Goal: Task Accomplishment & Management: Complete application form

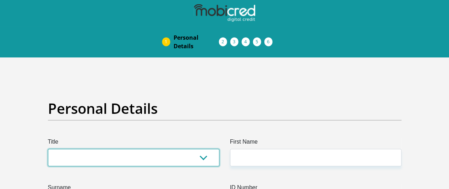
click at [193, 149] on select "Mr Ms Mrs Dr Other" at bounding box center [133, 157] width 171 height 17
select select "Ms"
click at [48, 149] on select "Mr Ms Mrs Dr Other" at bounding box center [133, 157] width 171 height 17
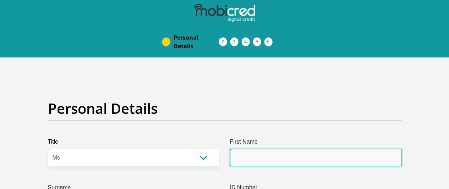
click at [299, 149] on input "First Name" at bounding box center [315, 157] width 171 height 17
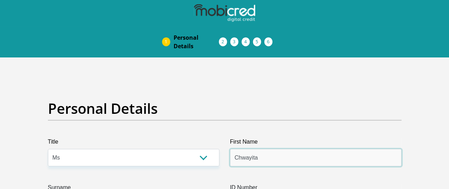
type input "Chwayita"
type input "Majibana"
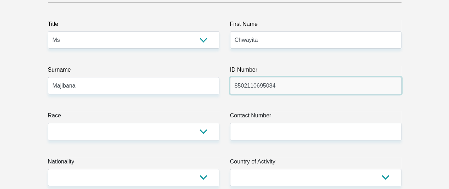
scroll to position [121, 0]
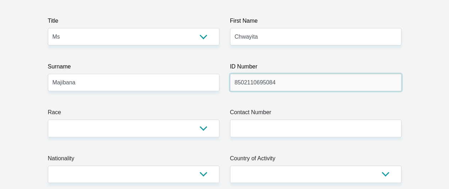
type input "8502110695084"
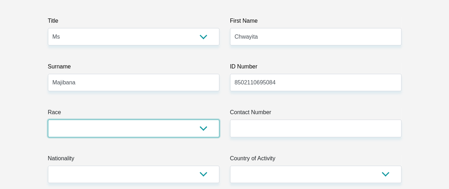
click at [199, 120] on select "Black Coloured Indian White Other" at bounding box center [133, 128] width 171 height 17
select select "1"
click at [48, 120] on select "Black Coloured Indian White Other" at bounding box center [133, 128] width 171 height 17
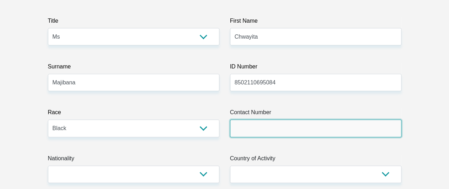
click at [309, 120] on input "Contact Number" at bounding box center [315, 128] width 171 height 17
type input "0628597749"
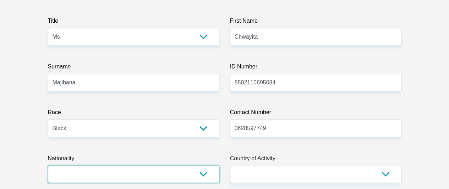
click at [203, 166] on select "South Africa Afghanistan Aland Islands Albania Algeria America Samoa American V…" at bounding box center [133, 174] width 171 height 17
select select "ZAF"
click at [48, 166] on select "South Africa Afghanistan Aland Islands Albania Algeria America Samoa American V…" at bounding box center [133, 174] width 171 height 17
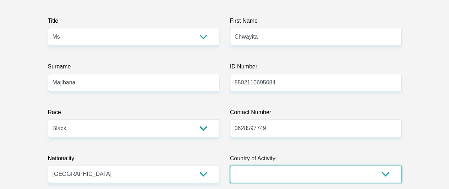
click at [334, 166] on select "South Africa Afghanistan Aland Islands Albania Algeria America Samoa American V…" at bounding box center [315, 174] width 171 height 17
select select "ZAF"
click at [230, 166] on select "South Africa Afghanistan Aland Islands Albania Algeria America Samoa American V…" at bounding box center [315, 174] width 171 height 17
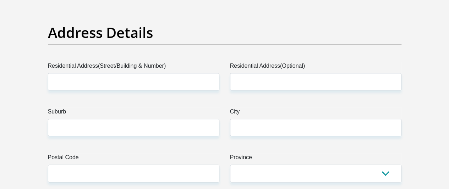
scroll to position [256, 0]
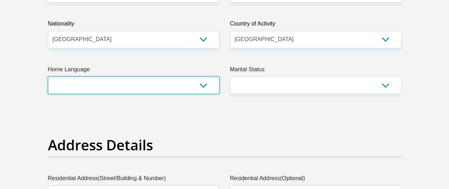
click at [203, 77] on select "Afrikaans English Sepedi South Ndebele Southern Sotho Swati Tsonga Tswana Venda…" at bounding box center [133, 85] width 171 height 17
select select "eng"
click at [48, 77] on select "Afrikaans English Sepedi South Ndebele Southern Sotho Swati Tsonga Tswana Venda…" at bounding box center [133, 85] width 171 height 17
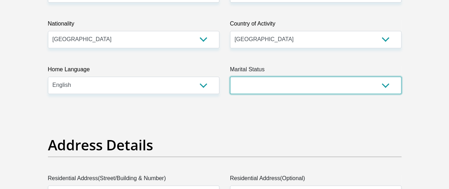
click at [385, 77] on select "Married ANC Single Divorced Widowed Married COP or Customary Law" at bounding box center [315, 85] width 171 height 17
select select "2"
click at [230, 77] on select "Married ANC Single Divorced Widowed Married COP or Customary Law" at bounding box center [315, 85] width 171 height 17
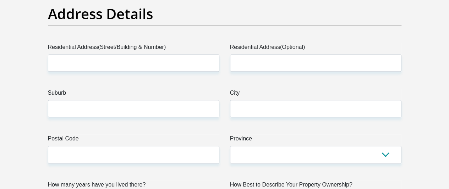
scroll to position [394, 0]
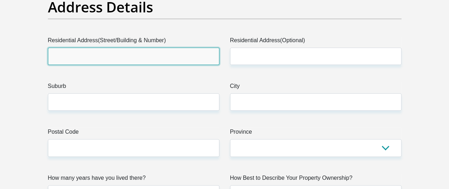
click at [124, 48] on input "Residential Address(Street/Building & Number)" at bounding box center [133, 56] width 171 height 17
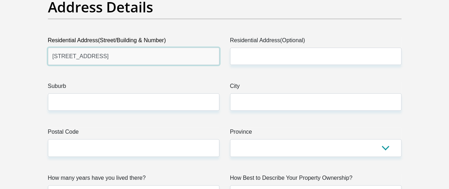
type input "64 Victoria Close Unit 22 Kempton Road"
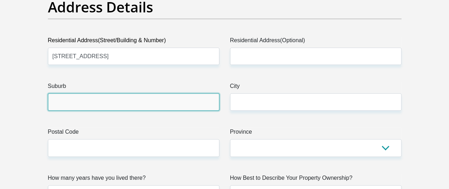
click at [120, 93] on input "Suburb" at bounding box center [133, 101] width 171 height 17
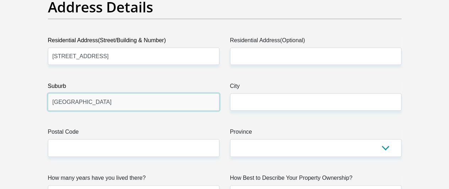
type input "Kempton Park"
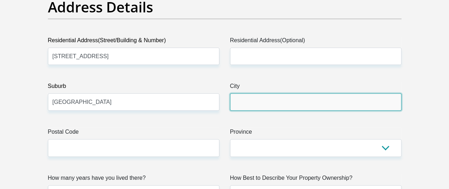
click at [241, 93] on input "City" at bounding box center [315, 101] width 171 height 17
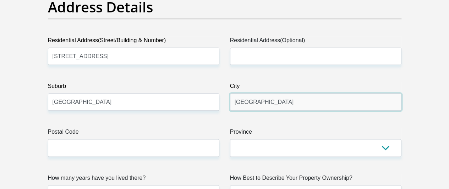
type input "Kempton Park"
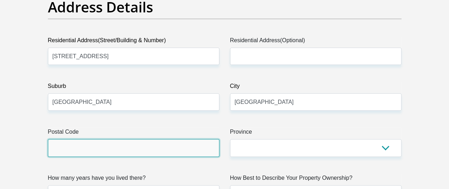
click at [174, 139] on input "Postal Code" at bounding box center [133, 147] width 171 height 17
type input "1459"
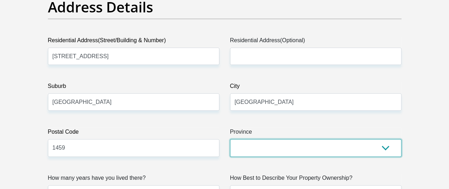
click at [251, 139] on select "Eastern Cape Free State Gauteng KwaZulu-Natal Limpopo Mpumalanga Northern Cape …" at bounding box center [315, 147] width 171 height 17
select select "Gauteng"
click at [230, 139] on select "Eastern Cape Free State Gauteng KwaZulu-Natal Limpopo Mpumalanga Northern Cape …" at bounding box center [315, 147] width 171 height 17
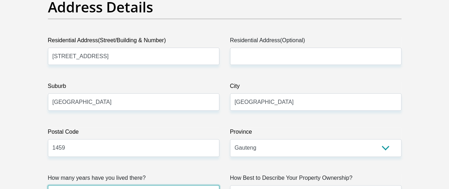
select select "5"
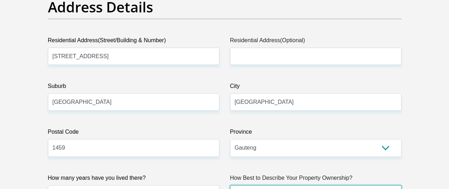
select select "Owned"
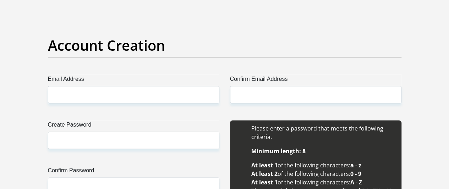
scroll to position [621, 0]
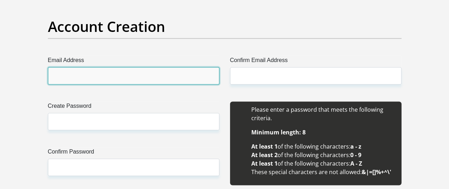
click at [143, 67] on input "Email Address" at bounding box center [133, 75] width 171 height 17
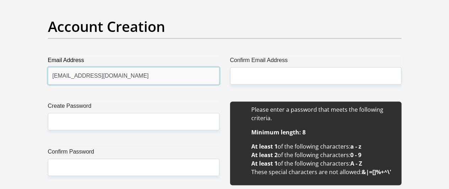
type input "bongim734@gmail.com"
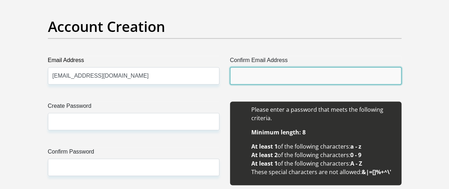
click at [253, 67] on input "Confirm Email Address" at bounding box center [315, 75] width 171 height 17
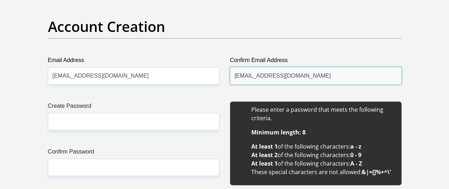
type input "bongim734@gmail.com"
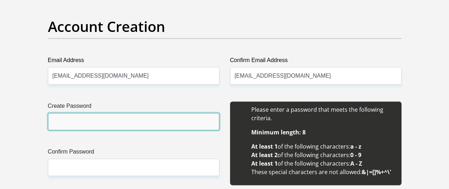
click at [102, 113] on input "Create Password" at bounding box center [133, 121] width 171 height 17
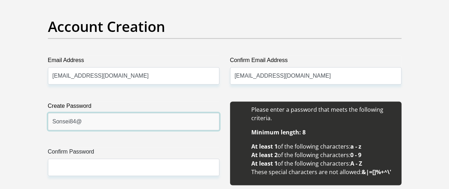
type input "Sonsei84@"
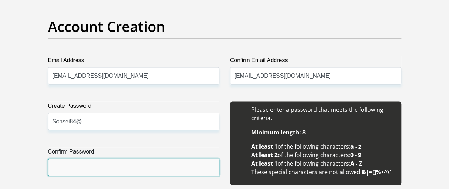
click at [85, 159] on input "Confirm Password" at bounding box center [133, 167] width 171 height 17
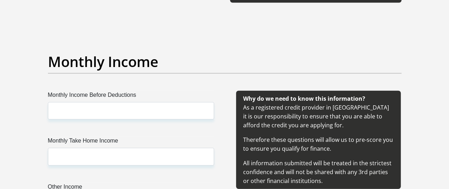
scroll to position [831, 0]
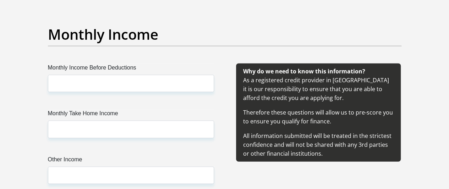
type input "Sonsei84@"
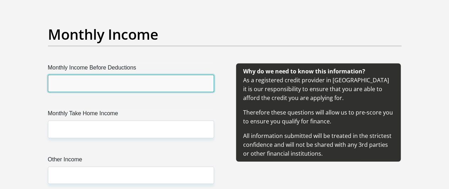
click at [164, 75] on input "Monthly Income Before Deductions" at bounding box center [131, 83] width 166 height 17
type input "2"
type input "30000"
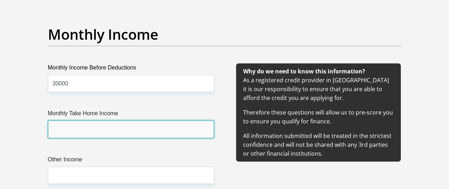
click at [112, 121] on input "Monthly Take Home Income" at bounding box center [131, 129] width 166 height 17
type input "20000"
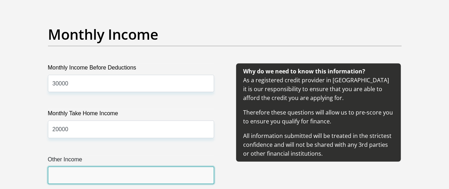
click at [102, 167] on input "Other Income" at bounding box center [131, 175] width 166 height 17
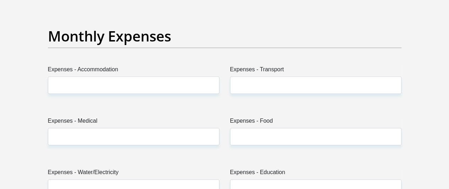
scroll to position [1035, 0]
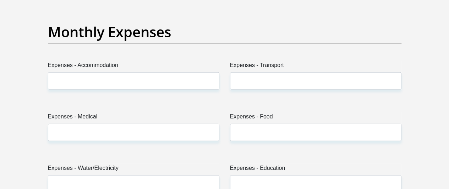
type input "0"
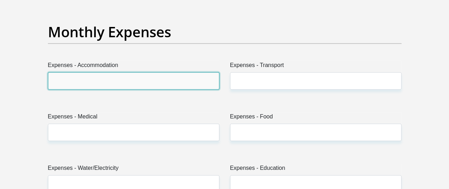
click at [123, 72] on input "Expenses - Accommodation" at bounding box center [133, 80] width 171 height 17
type input "5500"
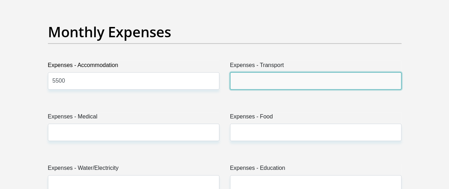
click at [271, 72] on input "Expenses - Transport" at bounding box center [315, 80] width 171 height 17
type input "1000"
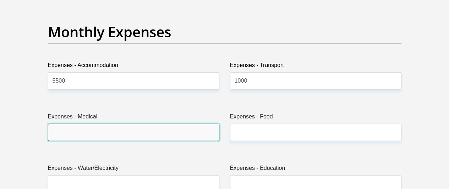
click at [147, 124] on input "Expenses - Medical" at bounding box center [133, 132] width 171 height 17
type input "2000"
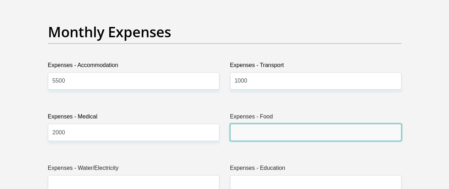
click at [249, 124] on input "Expenses - Food" at bounding box center [315, 132] width 171 height 17
type input "1000"
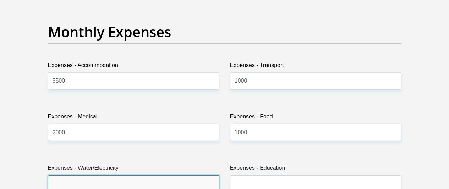
click at [143, 175] on input "Expenses - Water/Electricity" at bounding box center [133, 183] width 171 height 17
type input "1000"
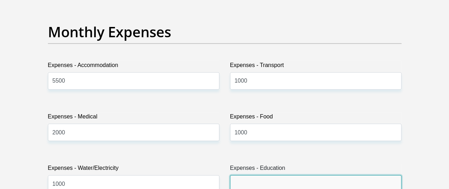
click at [258, 175] on input "Expenses - Education" at bounding box center [315, 183] width 171 height 17
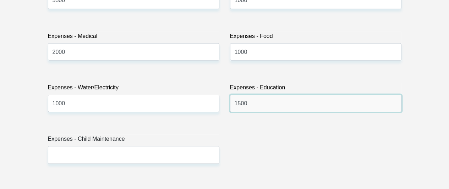
scroll to position [1125, 0]
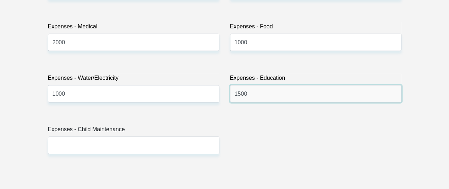
type input "1500"
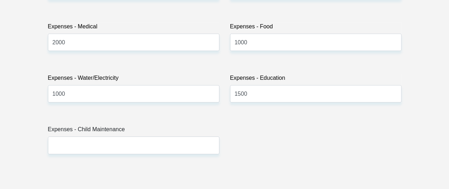
click at [131, 128] on div "Title Mr Ms Mrs Dr Other First Name Chwayita Surname Majibana ID Number 8502110…" at bounding box center [225, 168] width 364 height 2310
click at [132, 127] on div "Title Mr Ms Mrs Dr Other First Name Chwayita Surname Majibana ID Number 8502110…" at bounding box center [225, 168] width 364 height 2310
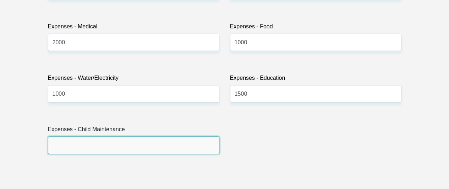
click at [137, 137] on input "Expenses - Child Maintenance" at bounding box center [133, 145] width 171 height 17
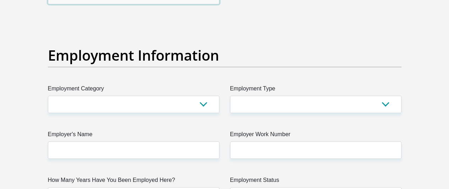
scroll to position [1286, 0]
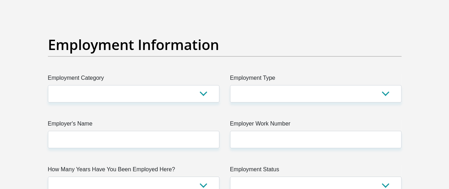
type input "0"
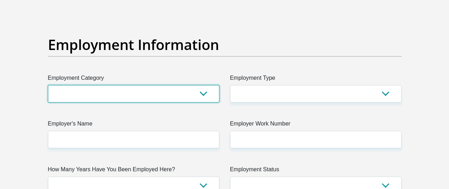
click at [201, 85] on select "AGRICULTURE ALCOHOL & TOBACCO CONSTRUCTION MATERIALS METALLURGY EQUIPMENT FOR R…" at bounding box center [133, 93] width 171 height 17
select select "71"
click at [48, 85] on select "AGRICULTURE ALCOHOL & TOBACCO CONSTRUCTION MATERIALS METALLURGY EQUIPMENT FOR R…" at bounding box center [133, 93] width 171 height 17
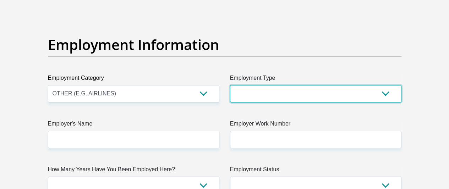
click at [271, 85] on select "College/Lecturer Craft Seller Creative Driver Executive Farmer Forces - Non Com…" at bounding box center [315, 93] width 171 height 17
select select "Semi-Professional Worker"
click at [230, 85] on select "College/Lecturer Craft Seller Creative Driver Executive Farmer Forces - Non Com…" at bounding box center [315, 93] width 171 height 17
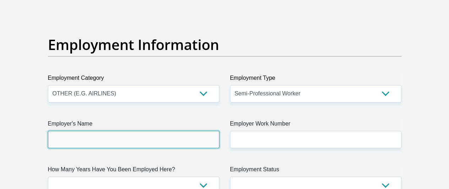
click at [100, 131] on input "Employer's Name" at bounding box center [133, 139] width 171 height 17
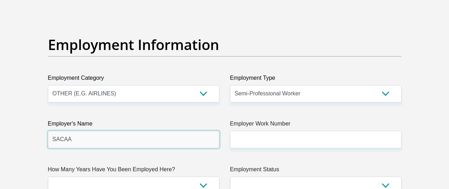
type input "SACAA"
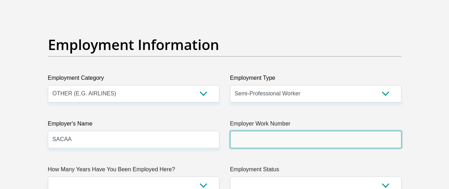
click at [281, 131] on input "Employer Work Number" at bounding box center [315, 139] width 171 height 17
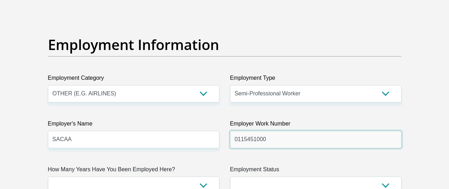
type input "0115451000"
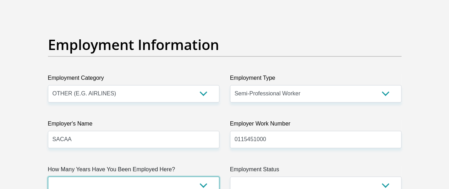
click at [190, 177] on select "less than 1 year 1-3 years 3-5 years 5+ years" at bounding box center [133, 185] width 171 height 17
select select "60"
click at [48, 177] on select "less than 1 year 1-3 years 3-5 years 5+ years" at bounding box center [133, 185] width 171 height 17
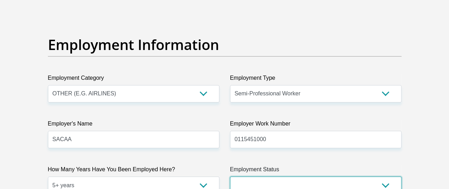
click at [290, 177] on select "Permanent/Full-time Part-time/Casual Contract Worker Self-Employed Housewife Re…" at bounding box center [315, 185] width 171 height 17
select select "1"
click at [230, 177] on select "Permanent/Full-time Part-time/Casual Contract Worker Self-Employed Housewife Re…" at bounding box center [315, 185] width 171 height 17
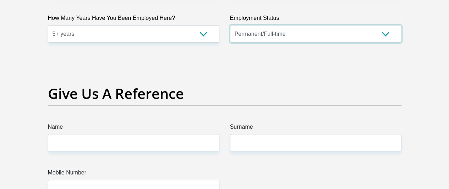
scroll to position [1451, 0]
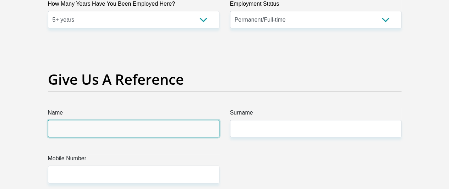
click at [87, 120] on input "Name" at bounding box center [133, 128] width 171 height 17
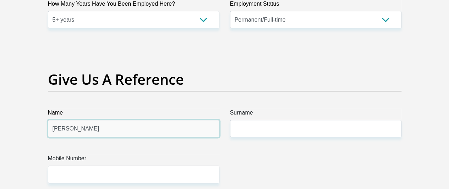
type input "Sonia"
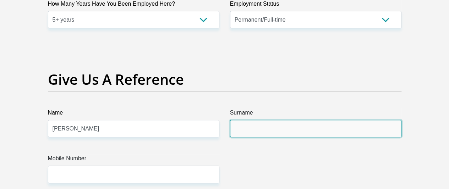
click at [262, 120] on input "Surname" at bounding box center [315, 128] width 171 height 17
click at [241, 120] on input "Siexas" at bounding box center [315, 128] width 171 height 17
click at [247, 120] on input "Siexas" at bounding box center [315, 128] width 171 height 17
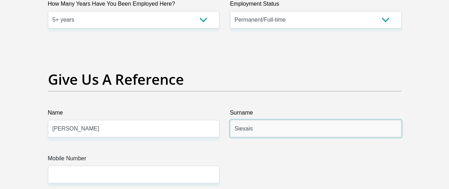
click at [255, 120] on input "Siexais" at bounding box center [315, 128] width 171 height 17
type input "Seixas"
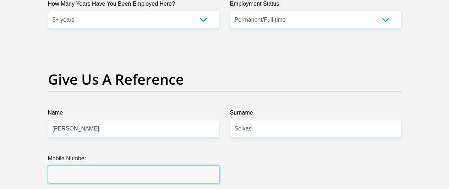
click at [207, 166] on input "Mobile Number" at bounding box center [133, 174] width 171 height 17
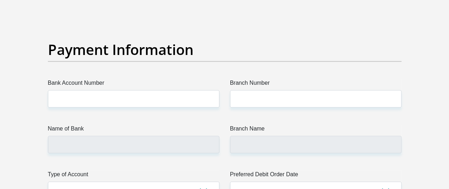
scroll to position [1641, 0]
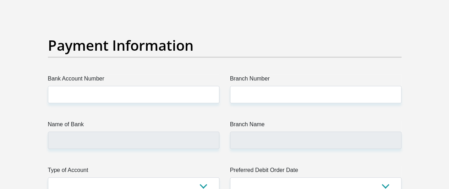
type input "0746209254"
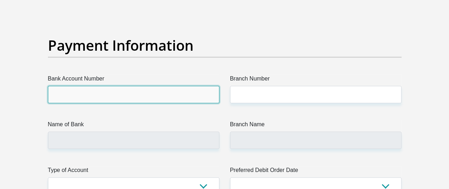
click at [102, 86] on input "Bank Account Number" at bounding box center [133, 94] width 171 height 17
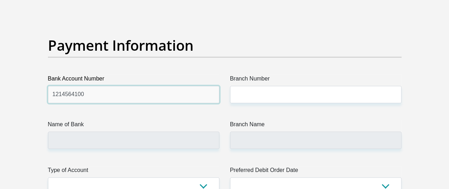
type input "1214564100"
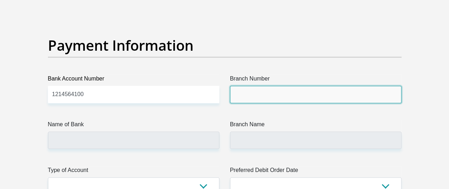
click at [248, 86] on input "Branch Number" at bounding box center [315, 94] width 171 height 17
type input "0"
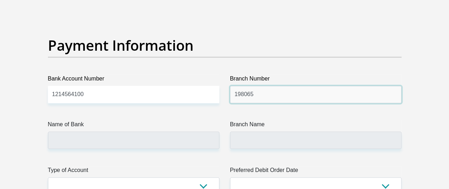
type input "198065"
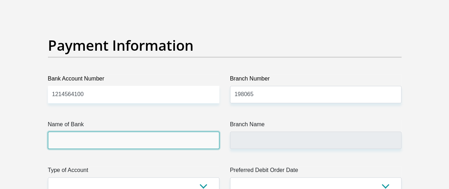
click at [143, 132] on input "Name of Bank" at bounding box center [133, 140] width 171 height 17
click at [145, 132] on input "Name of Bank" at bounding box center [133, 140] width 171 height 17
click at [197, 132] on input "Name of Bank" at bounding box center [133, 140] width 171 height 17
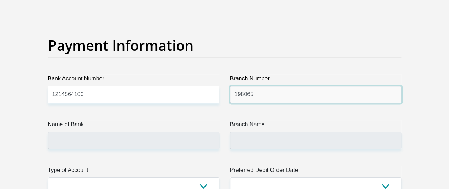
click at [260, 86] on input "198065" at bounding box center [315, 94] width 171 height 17
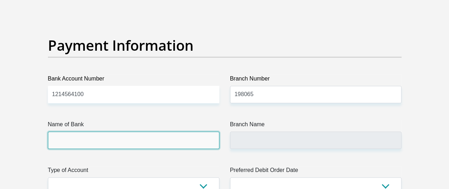
click at [105, 132] on input "Name of Bank" at bounding box center [133, 140] width 171 height 17
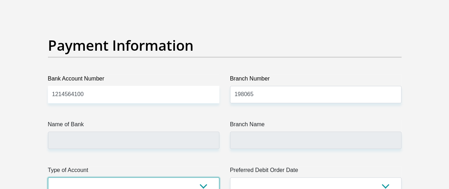
click at [199, 178] on select "Cheque Savings" at bounding box center [133, 186] width 171 height 17
select select "SAV"
click at [48, 178] on select "Cheque Savings" at bounding box center [133, 186] width 171 height 17
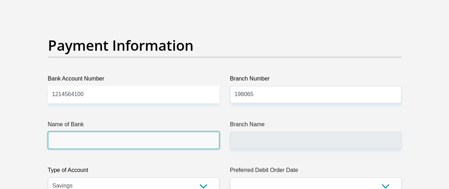
click at [170, 132] on input "Name of Bank" at bounding box center [133, 140] width 171 height 17
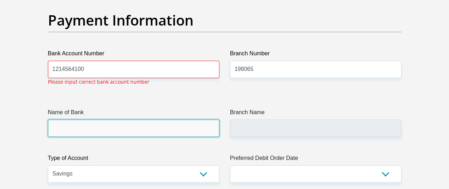
scroll to position [1680, 0]
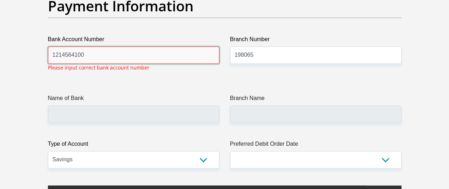
click at [138, 47] on input "1214564100" at bounding box center [133, 55] width 171 height 17
type input "1"
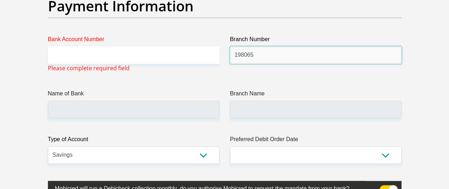
click at [261, 47] on input "198065" at bounding box center [315, 55] width 171 height 17
type input "1"
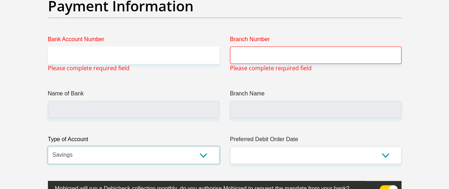
click at [193, 147] on select "Cheque Savings" at bounding box center [133, 155] width 171 height 17
select select
click at [48, 147] on select "Cheque Savings" at bounding box center [133, 155] width 171 height 17
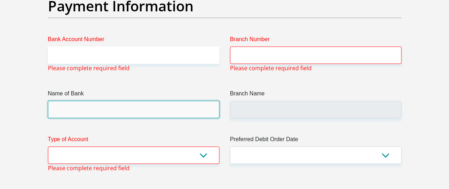
click at [149, 101] on input "Name of Bank" at bounding box center [133, 109] width 171 height 17
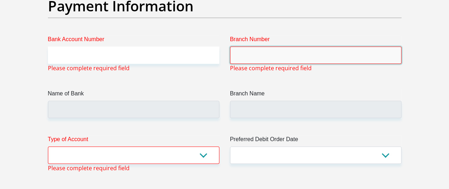
click at [256, 47] on input "Branch Number" at bounding box center [315, 55] width 171 height 17
type input "9"
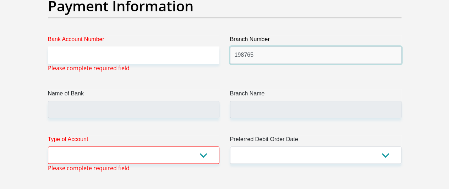
type input "198765"
type input "NEDBANK"
type input "NEDBANK SOUTH AFRICA"
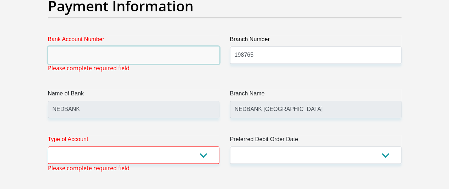
click at [143, 47] on input "Bank Account Number" at bounding box center [133, 55] width 171 height 17
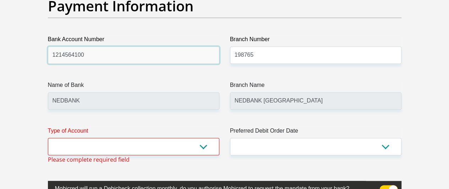
type input "1214564100"
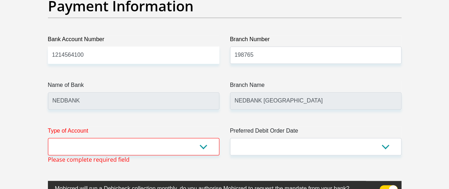
click at [200, 138] on select "Cheque Savings" at bounding box center [133, 146] width 171 height 17
click at [48, 138] on select "Cheque Savings" at bounding box center [133, 146] width 171 height 17
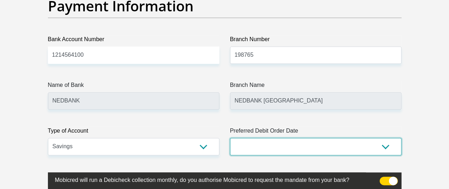
click at [352, 138] on select "1st 2nd 3rd 4th 5th 7th 18th 19th 20th 21st 22nd 23rd 24th 25th 26th 27th 28th …" at bounding box center [315, 146] width 171 height 17
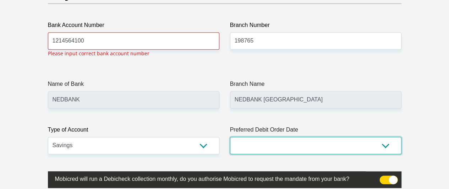
scroll to position [1718, 0]
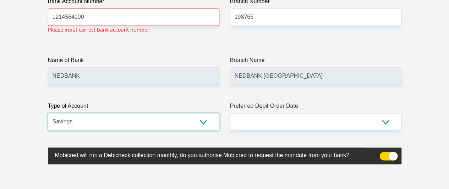
click at [199, 113] on select "Cheque Savings" at bounding box center [133, 121] width 171 height 17
select select "CUR"
click at [48, 113] on select "Cheque Savings" at bounding box center [133, 121] width 171 height 17
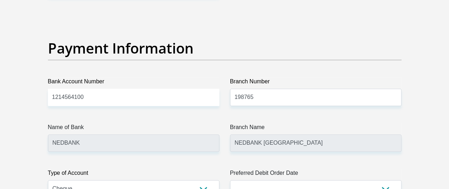
scroll to position [1633, 0]
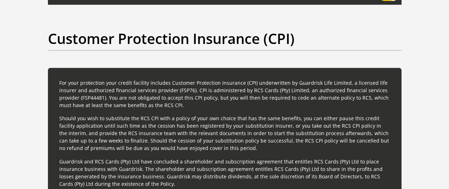
scroll to position [1836, 0]
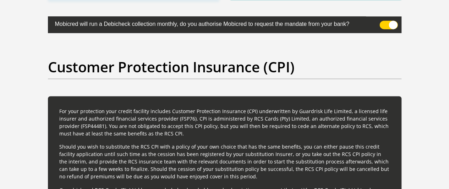
select select "29"
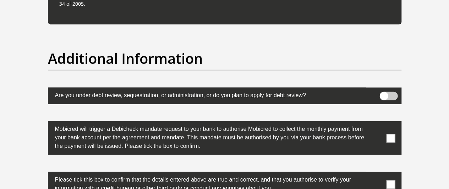
scroll to position [2211, 0]
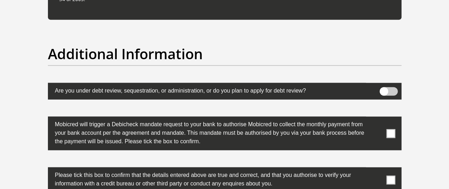
click at [391, 129] on span at bounding box center [390, 133] width 9 height 9
click at [377, 119] on input "checkbox" at bounding box center [377, 119] width 0 height 0
click at [391, 176] on span at bounding box center [390, 180] width 9 height 9
click at [377, 169] on input "checkbox" at bounding box center [377, 169] width 0 height 0
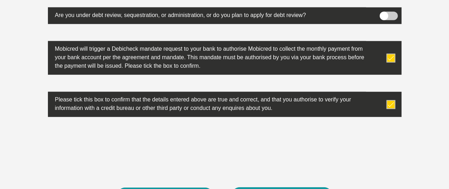
scroll to position [2310, 0]
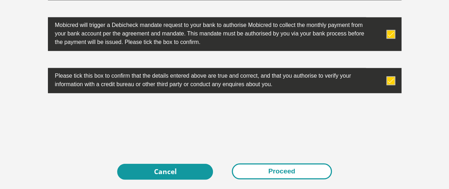
click at [275, 164] on button "Proceed" at bounding box center [282, 172] width 100 height 16
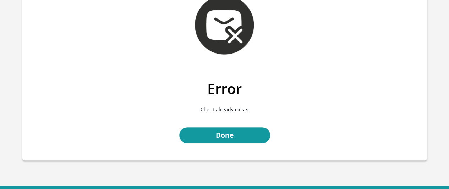
scroll to position [76, 0]
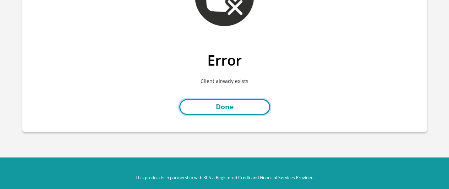
click at [221, 108] on link "Done" at bounding box center [224, 107] width 91 height 16
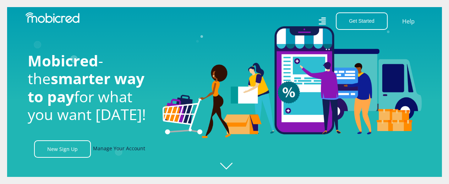
scroll to position [0, 506]
click at [130, 152] on link "Manage Your Account" at bounding box center [119, 148] width 52 height 17
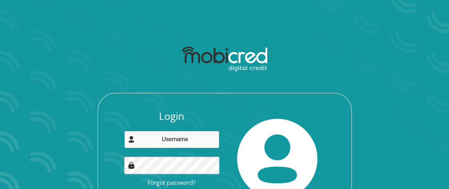
click at [187, 140] on input "email" at bounding box center [171, 139] width 95 height 17
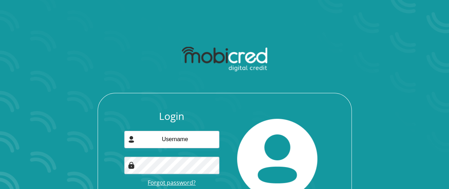
click at [175, 185] on link "Forgot password?" at bounding box center [172, 183] width 48 height 8
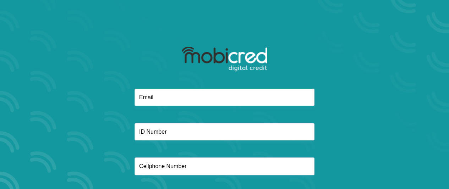
click at [197, 87] on div at bounding box center [224, 66] width 191 height 46
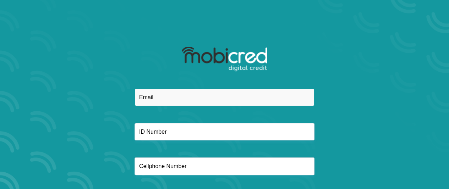
click at [191, 98] on input "email" at bounding box center [225, 97] width 180 height 17
click at [165, 98] on input "email" at bounding box center [225, 97] width 180 height 17
click at [187, 98] on input "[EMAIL_ADDRESS],com" at bounding box center [225, 97] width 180 height 17
type input "[EMAIL_ADDRESS][DOMAIN_NAME]"
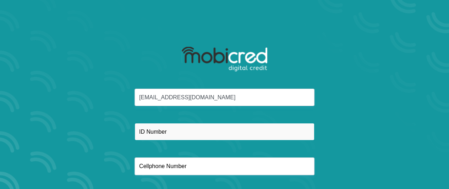
click at [180, 129] on input "text" at bounding box center [225, 131] width 180 height 17
type input "8502110695084"
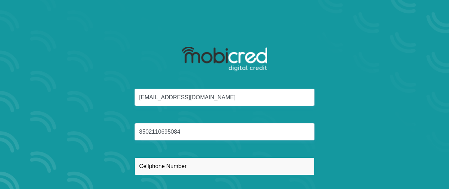
click at [185, 169] on input "text" at bounding box center [225, 166] width 180 height 17
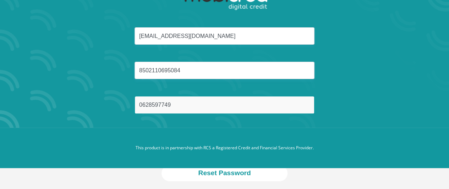
scroll to position [70, 0]
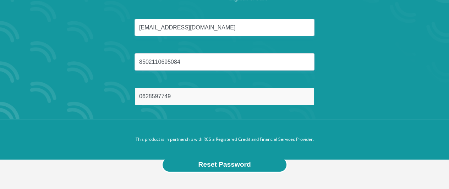
type input "0628597749"
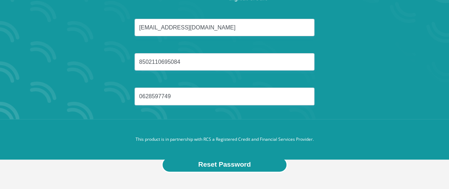
click at [214, 168] on button "Reset Password" at bounding box center [225, 165] width 126 height 16
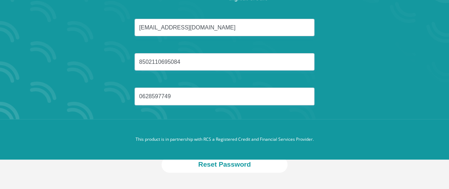
click at [200, 145] on footer "This product is in partnership with RCS a Registered Credit and Financial Servi…" at bounding box center [224, 139] width 449 height 40
click at [197, 142] on p "This product is in partnership with RCS a Registered Credit and Financial Servi…" at bounding box center [225, 139] width 394 height 6
click at [219, 124] on footer "This product is in partnership with RCS a Registered Credit and Financial Servi…" at bounding box center [224, 139] width 449 height 40
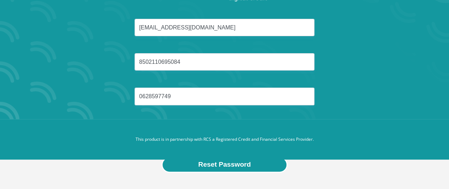
click at [236, 167] on button "Reset Password" at bounding box center [225, 165] width 126 height 16
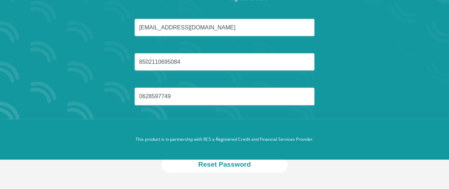
click at [197, 137] on p "This product is in partnership with RCS a Registered Credit and Financial Servi…" at bounding box center [225, 139] width 394 height 6
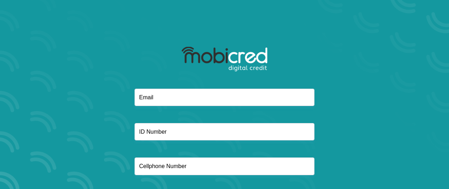
scroll to position [70, 0]
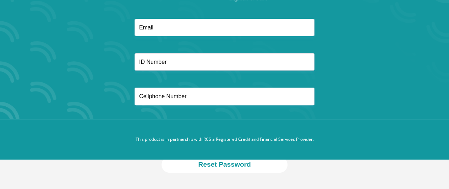
click at [214, 131] on footer "This product is in partnership with RCS a Registered Credit and Financial Servi…" at bounding box center [224, 139] width 449 height 40
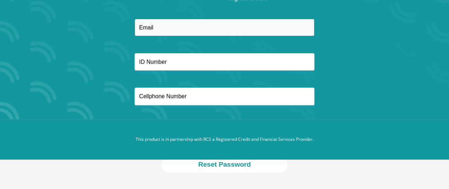
click at [179, 26] on input "email" at bounding box center [225, 27] width 180 height 17
click at [168, 29] on input "[EMAIL_ADDRESS][DOMAIN_NAME]" at bounding box center [225, 27] width 180 height 17
type input "[EMAIL_ADDRESS][DOMAIN_NAME]"
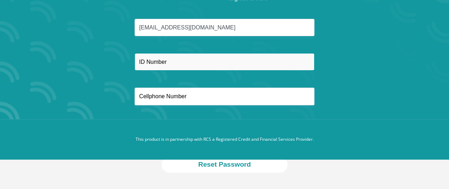
click at [170, 65] on input "text" at bounding box center [225, 61] width 180 height 17
type input "8502110695084"
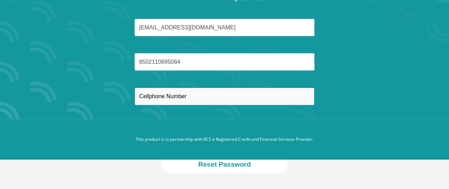
click at [179, 96] on input "text" at bounding box center [225, 96] width 180 height 17
type input "0628597749"
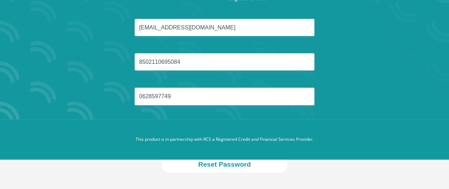
click at [232, 142] on p "This product is in partnership with RCS a Registered Credit and Financial Servi…" at bounding box center [225, 139] width 394 height 6
click at [161, 124] on footer "This product is in partnership with RCS a Registered Credit and Financial Servi…" at bounding box center [224, 139] width 449 height 40
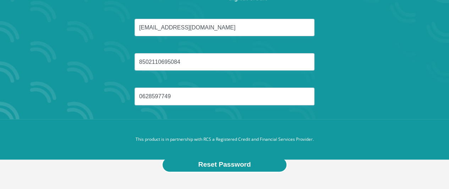
click at [232, 167] on button "Reset Password" at bounding box center [225, 165] width 126 height 16
